Goal: Task Accomplishment & Management: Manage account settings

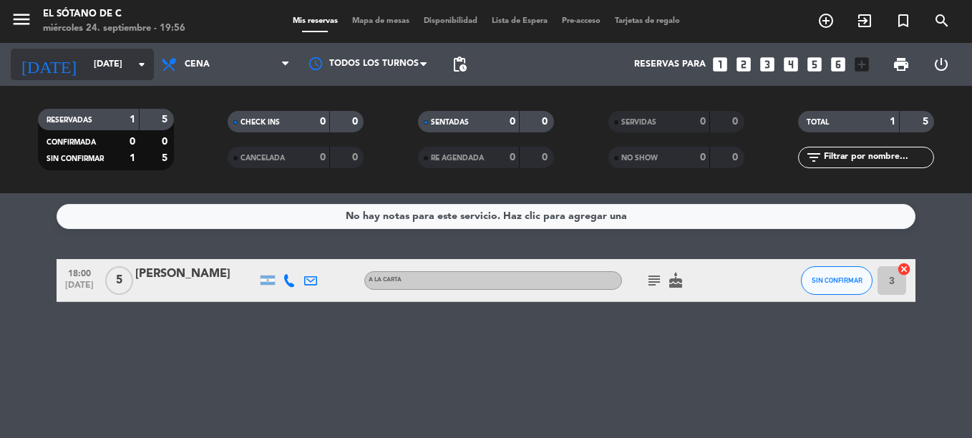
click at [130, 64] on input "[DATE]" at bounding box center [147, 64] width 121 height 24
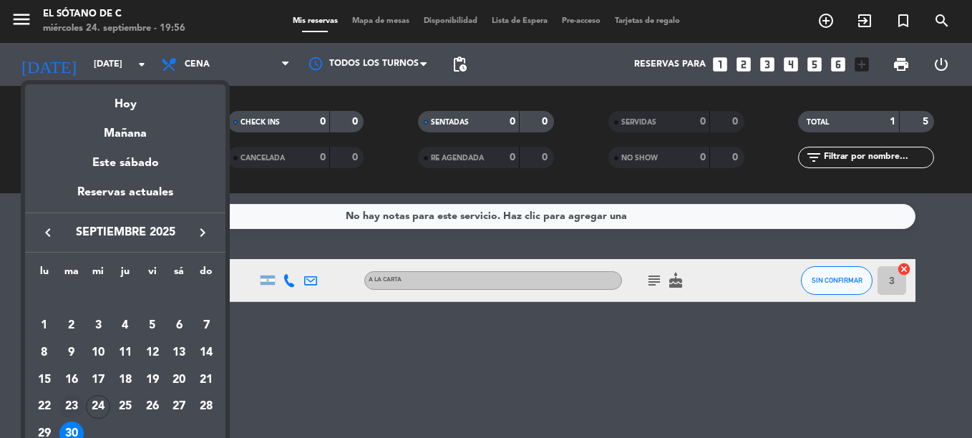
click at [74, 409] on div "23" at bounding box center [71, 407] width 24 height 24
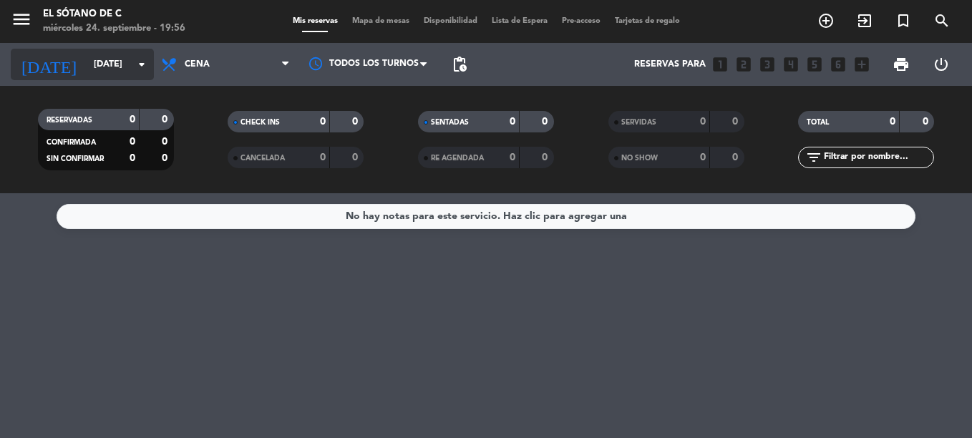
click at [128, 69] on input "[DATE]" at bounding box center [147, 64] width 121 height 24
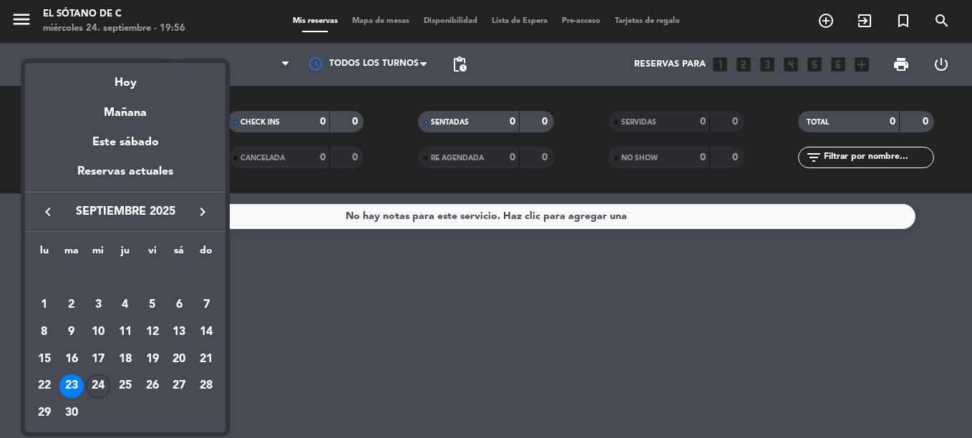
click at [95, 383] on div "24" at bounding box center [98, 386] width 24 height 24
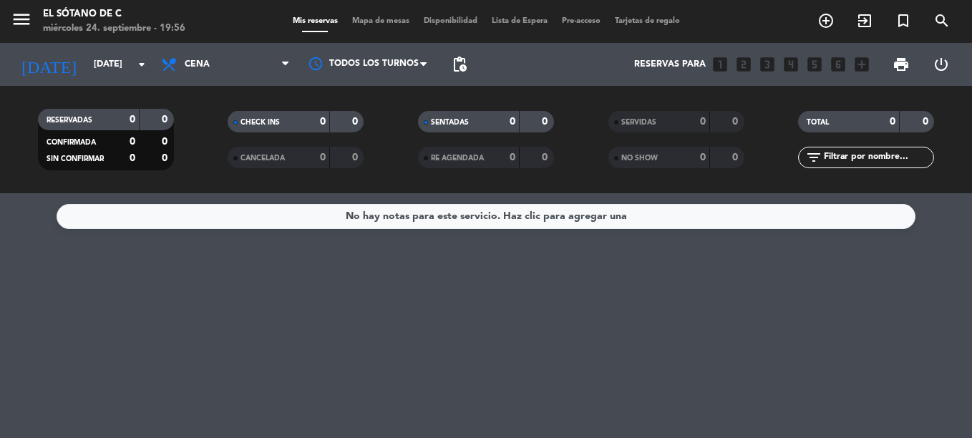
type input "[DATE]"
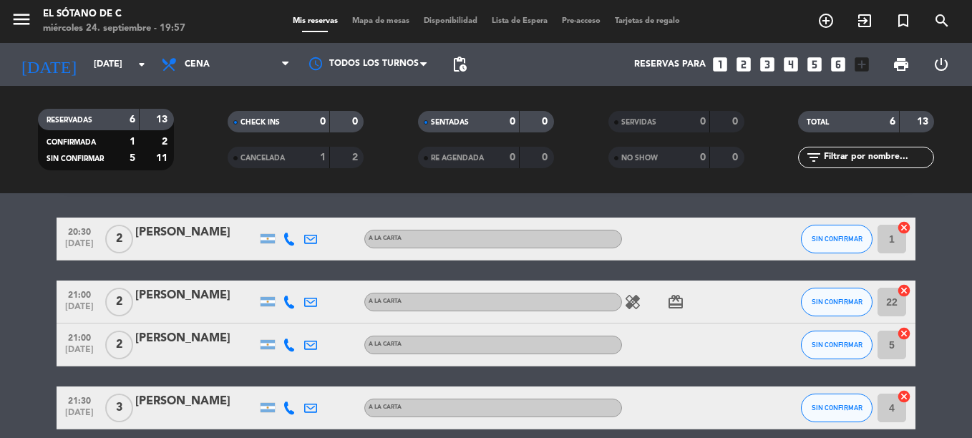
scroll to position [16, 0]
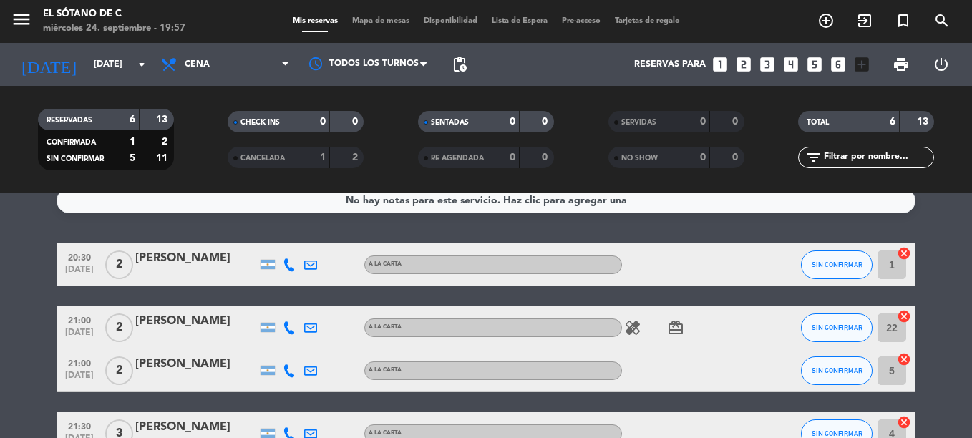
click at [623, 333] on span "healing" at bounding box center [632, 327] width 21 height 17
click at [635, 331] on icon "healing" at bounding box center [632, 327] width 17 height 17
click at [662, 326] on div "healing No comemos carne card_giftcard" at bounding box center [686, 327] width 129 height 42
click at [672, 328] on icon "card_giftcard" at bounding box center [675, 327] width 17 height 17
click at [678, 336] on icon "card_giftcard" at bounding box center [675, 327] width 17 height 17
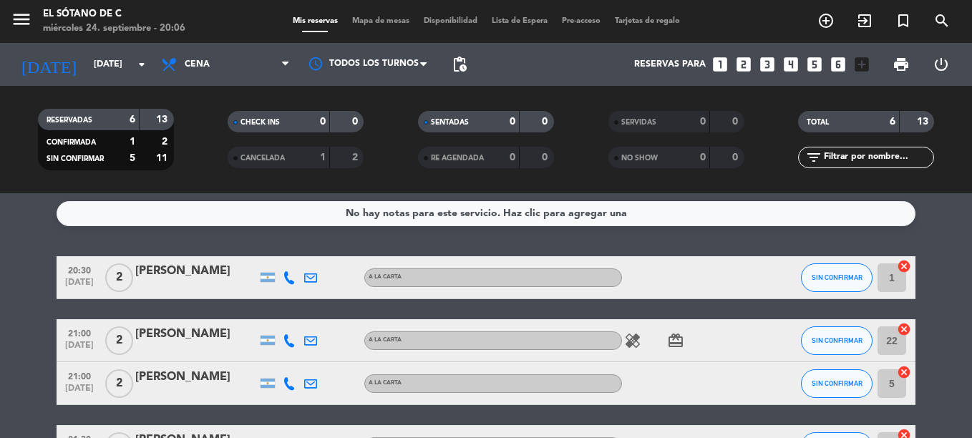
scroll to position [0, 0]
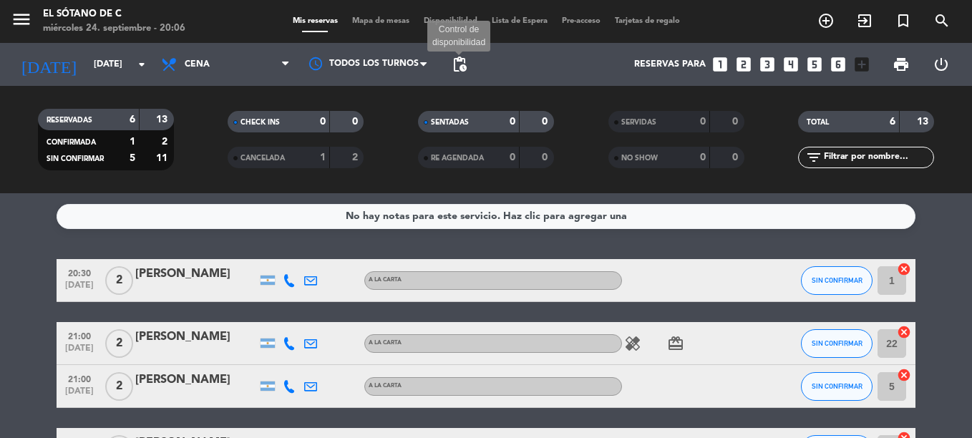
click at [455, 67] on span "pending_actions" at bounding box center [459, 64] width 17 height 17
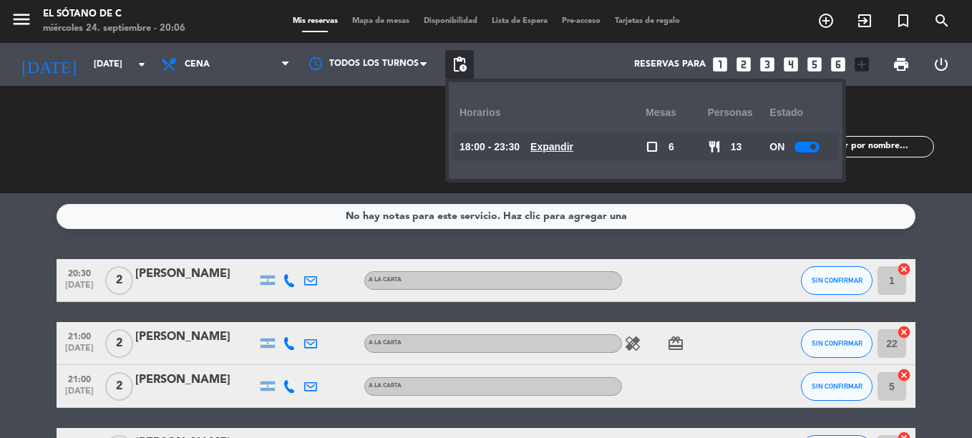
click at [808, 146] on div at bounding box center [806, 147] width 25 height 11
click at [971, 225] on html "close × El Sótano de C × chrome_reader_mode Listado de Reservas account_box Cli…" at bounding box center [486, 219] width 972 height 438
